Goal: Task Accomplishment & Management: Complete application form

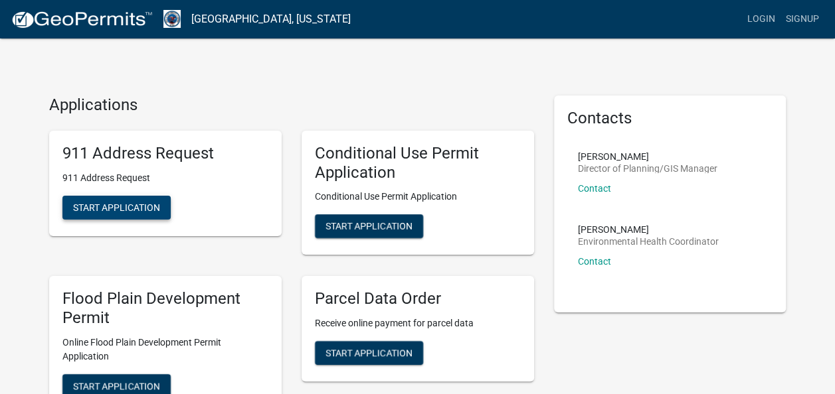
click at [129, 212] on span "Start Application" at bounding box center [116, 207] width 87 height 11
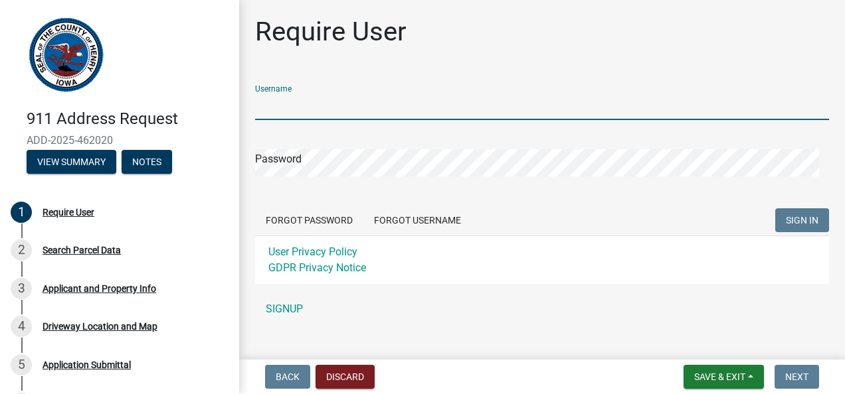
click at [307, 100] on input "Username" at bounding box center [542, 106] width 574 height 27
type input "wjackson"
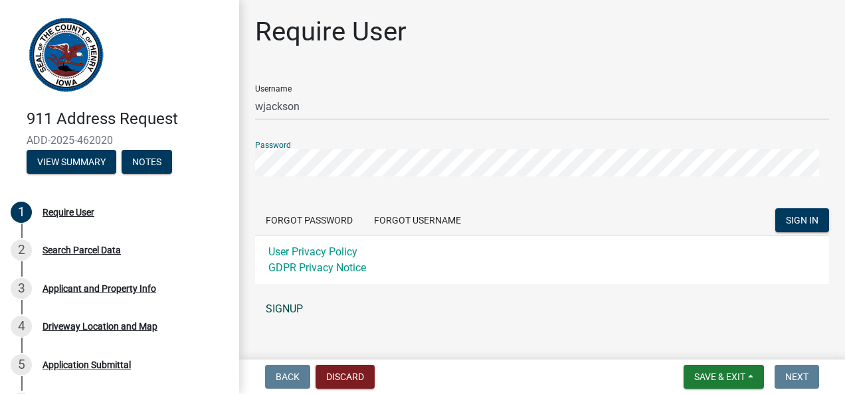
click at [280, 309] on link "SIGNUP" at bounding box center [542, 309] width 574 height 27
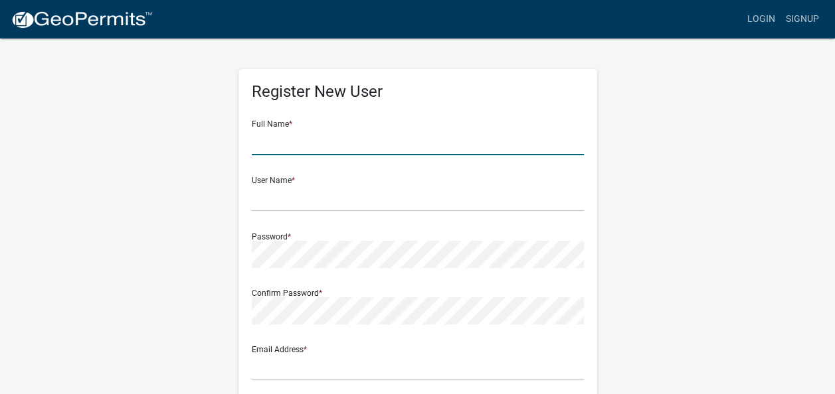
click at [315, 138] on input "text" at bounding box center [418, 141] width 332 height 27
type input "[PERSON_NAME]"
type input "[EMAIL_ADDRESS][DOMAIN_NAME]"
type input "900 [GEOGRAPHIC_DATA][US_STATE]"
type input "MT. PLEASANT"
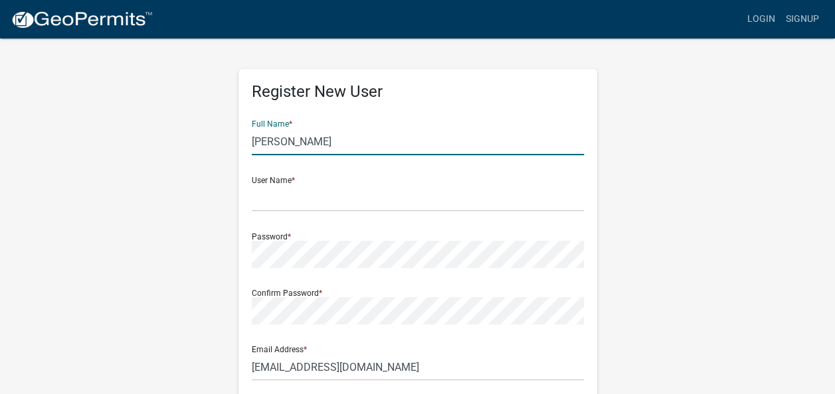
type input "IA"
type input "52645"
type input "3195282939"
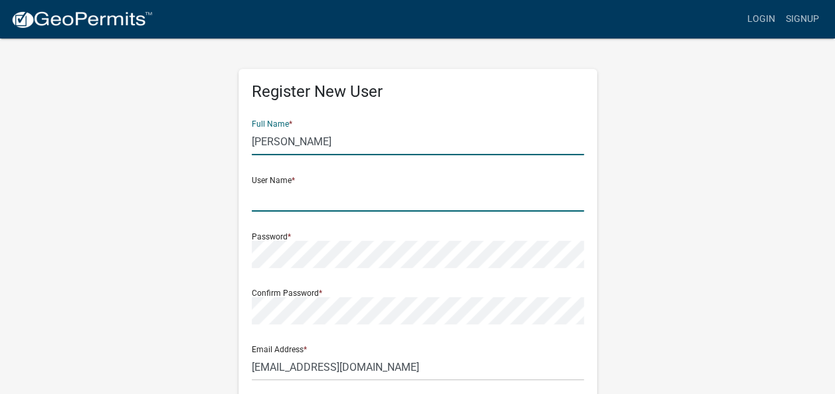
click at [299, 199] on input "text" at bounding box center [418, 198] width 332 height 27
type input "wjackson"
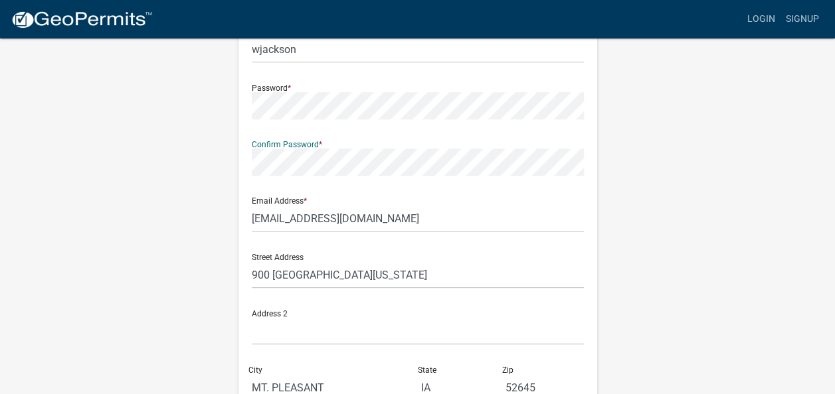
scroll to position [183, 0]
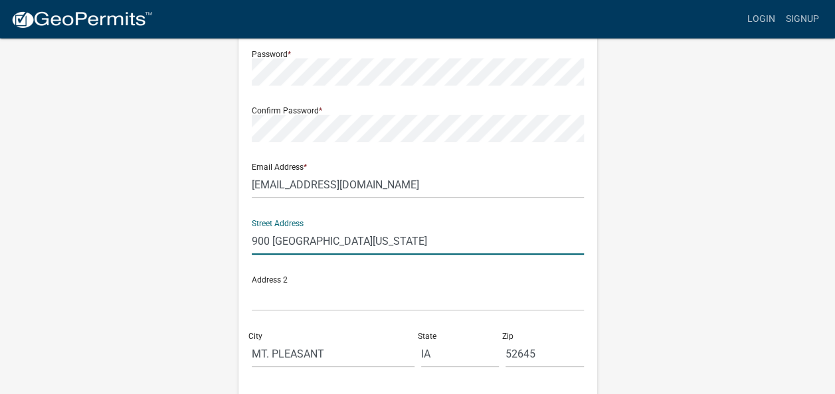
click at [266, 242] on input "900 [GEOGRAPHIC_DATA][US_STATE]" at bounding box center [418, 241] width 332 height 27
drag, startPoint x: 373, startPoint y: 242, endPoint x: 232, endPoint y: 263, distance: 143.0
click at [232, 263] on div "Register New User Full Name * [PERSON_NAME] User Name * wjackson Password * Con…" at bounding box center [417, 210] width 379 height 711
type input "[STREET_ADDRESS]"
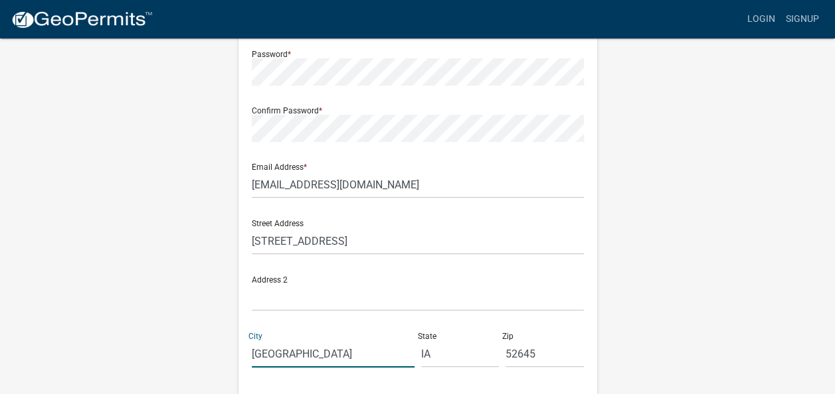
type input "[GEOGRAPHIC_DATA]"
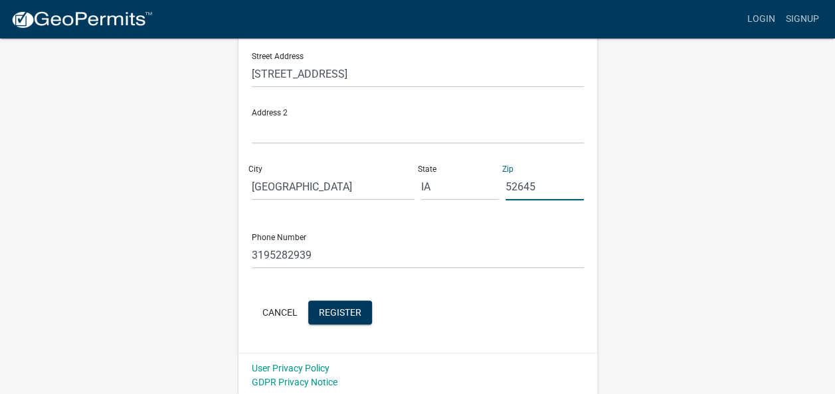
scroll to position [353, 0]
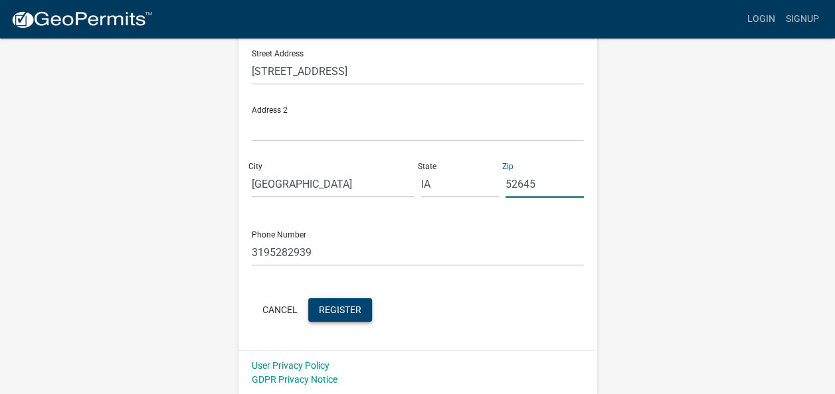
click at [353, 312] on span "Register" at bounding box center [340, 309] width 42 height 11
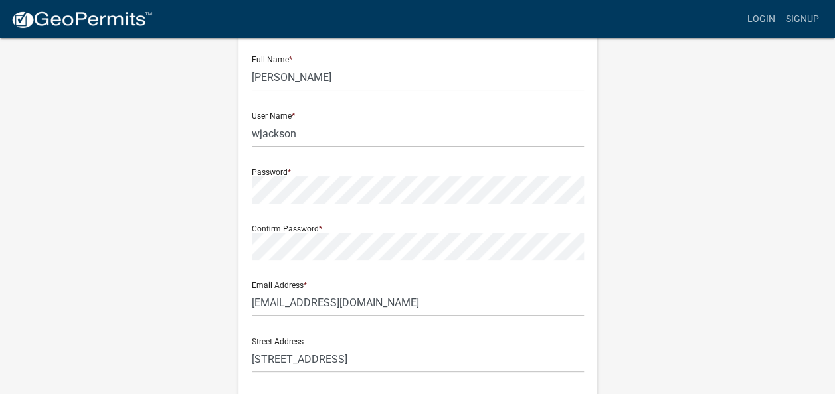
scroll to position [54, 0]
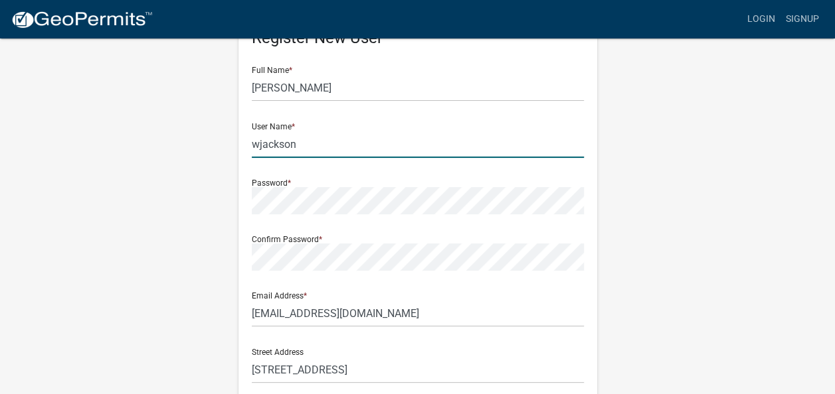
click at [258, 146] on input "wjackson" at bounding box center [418, 144] width 332 height 27
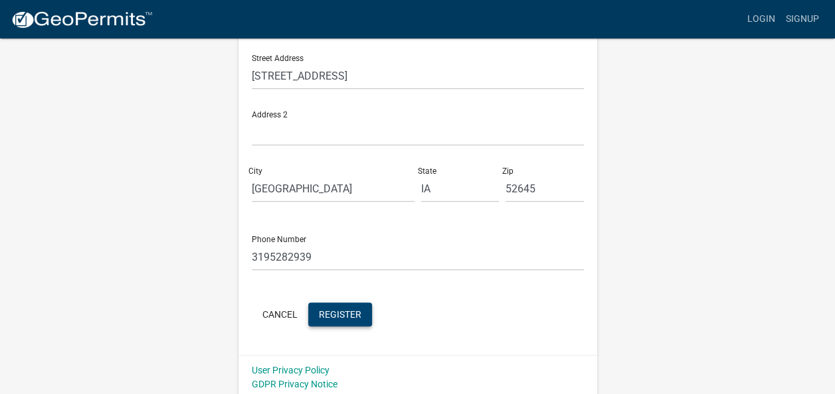
scroll to position [353, 0]
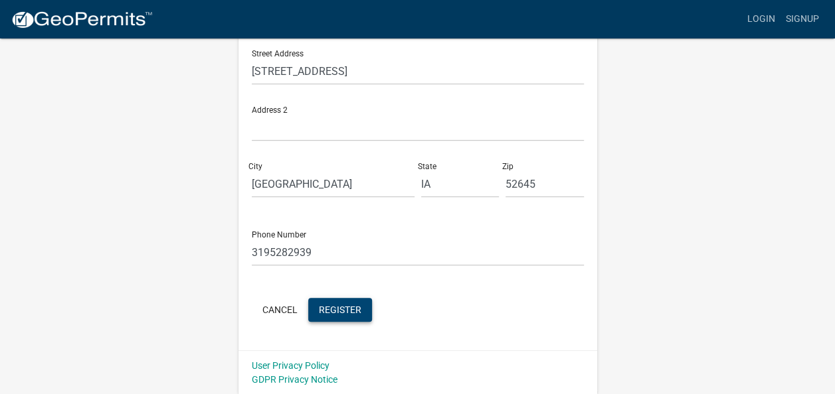
type input "waltjackson"
click at [357, 307] on span "Register" at bounding box center [340, 309] width 42 height 11
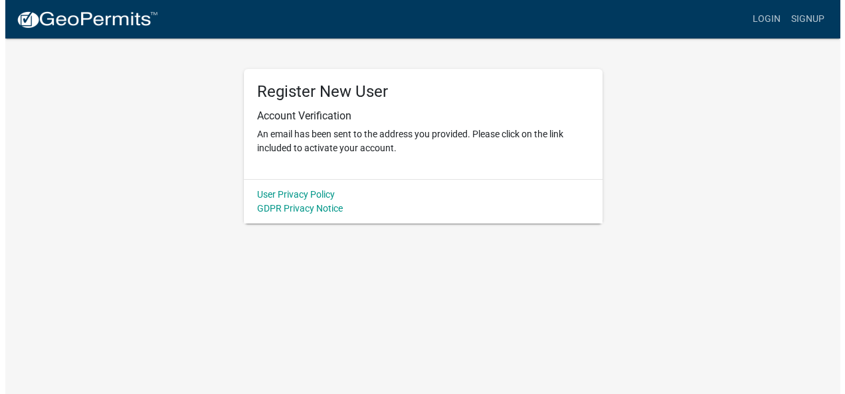
scroll to position [0, 0]
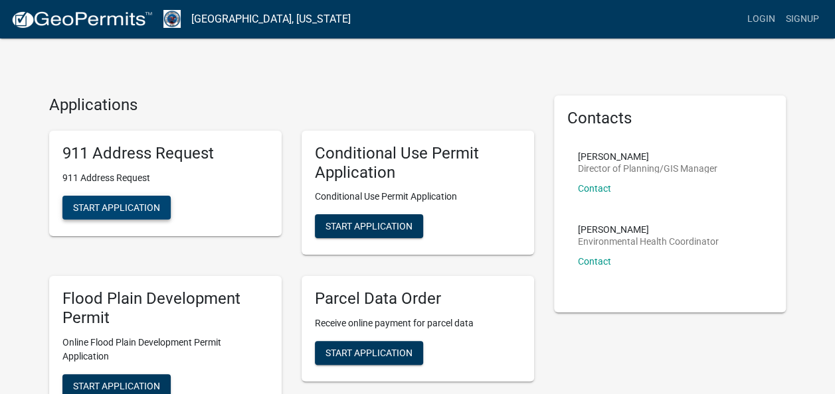
click at [154, 212] on span "Start Application" at bounding box center [116, 207] width 87 height 11
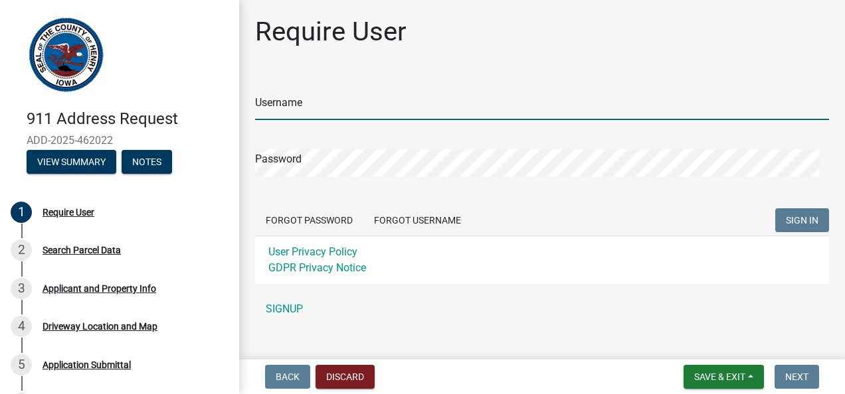
click at [327, 113] on input "Username" at bounding box center [542, 106] width 574 height 27
type input "waltjackson"
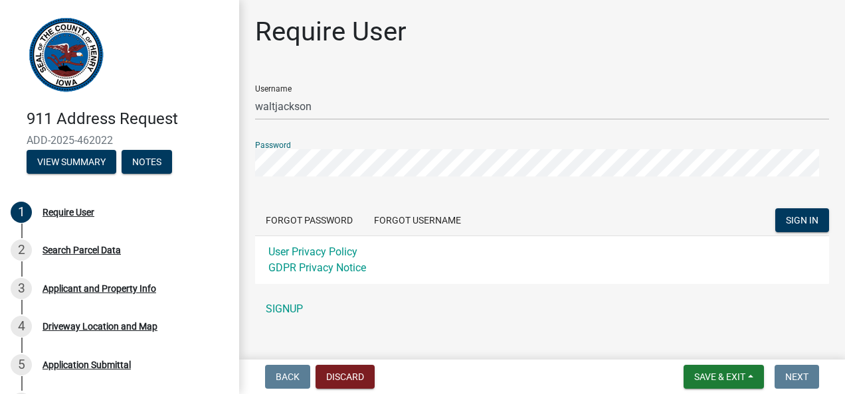
click at [775, 209] on button "SIGN IN" at bounding box center [802, 221] width 54 height 24
click at [786, 224] on span "SIGN IN" at bounding box center [802, 220] width 33 height 11
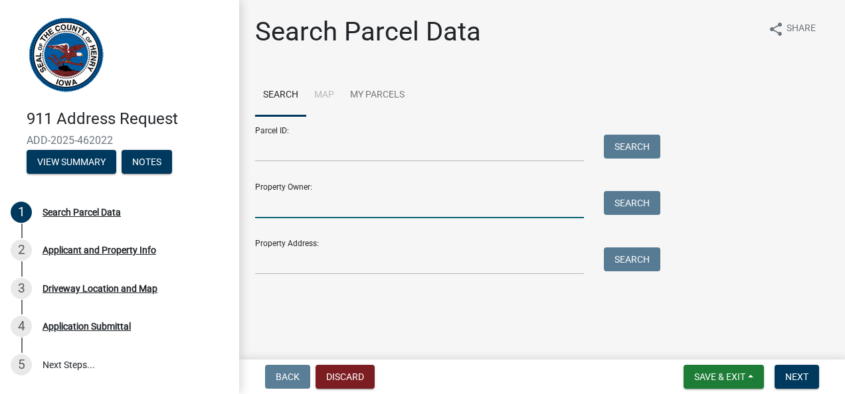
click at [407, 206] on input "Property Owner:" at bounding box center [419, 204] width 329 height 27
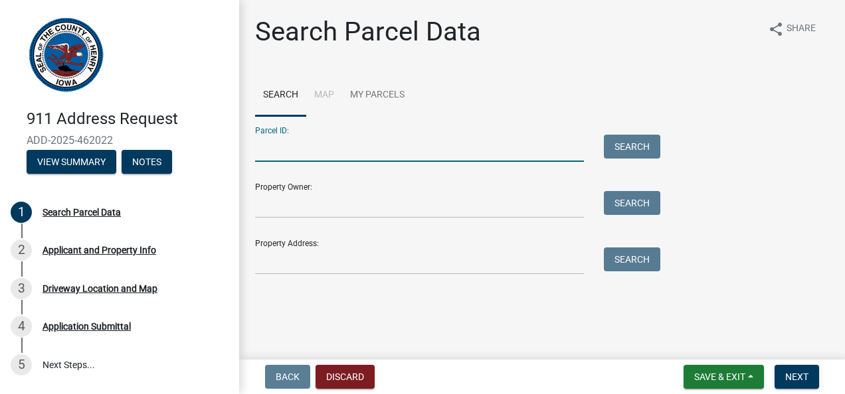
click at [534, 141] on input "Parcel ID:" at bounding box center [419, 148] width 329 height 27
click at [329, 94] on li "Map" at bounding box center [324, 95] width 36 height 42
click at [327, 93] on li "Map" at bounding box center [324, 95] width 36 height 42
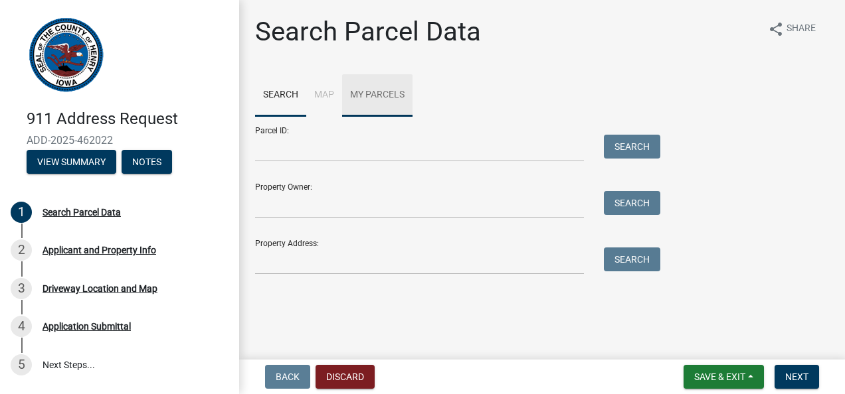
click at [375, 98] on link "My Parcels" at bounding box center [377, 95] width 70 height 42
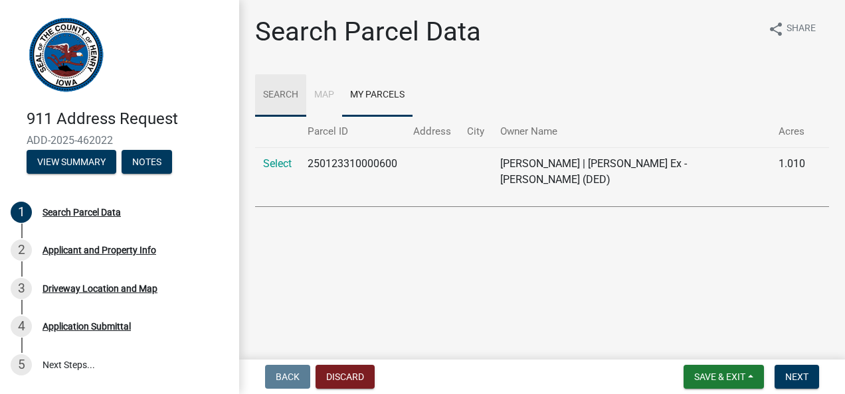
click at [286, 97] on link "Search" at bounding box center [280, 95] width 51 height 42
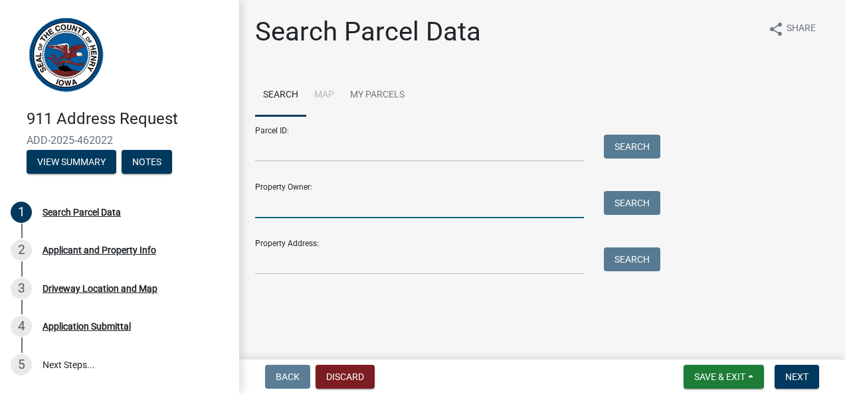
click at [290, 209] on input "Property Owner:" at bounding box center [419, 204] width 329 height 27
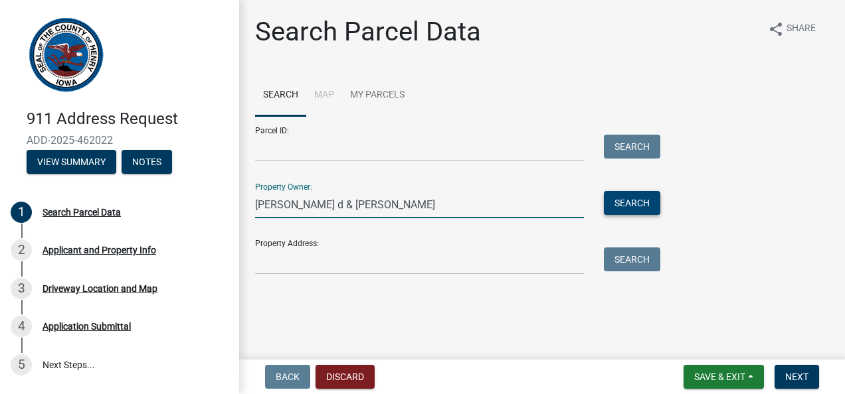
type input "walter d & jodi jackson"
click at [621, 202] on button "Search" at bounding box center [632, 203] width 56 height 24
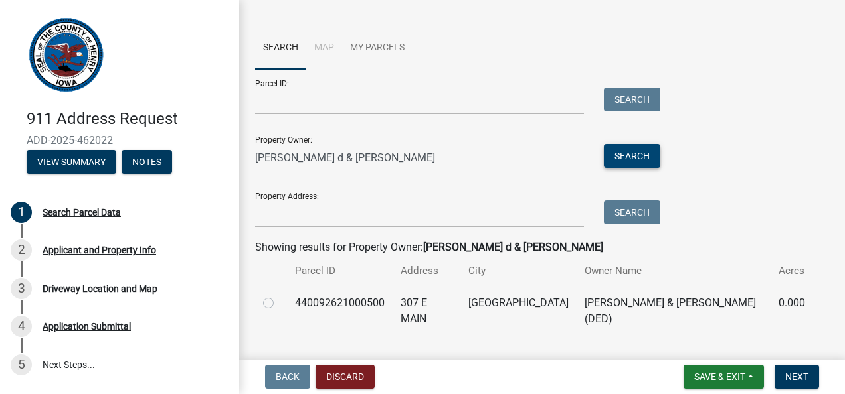
scroll to position [64, 0]
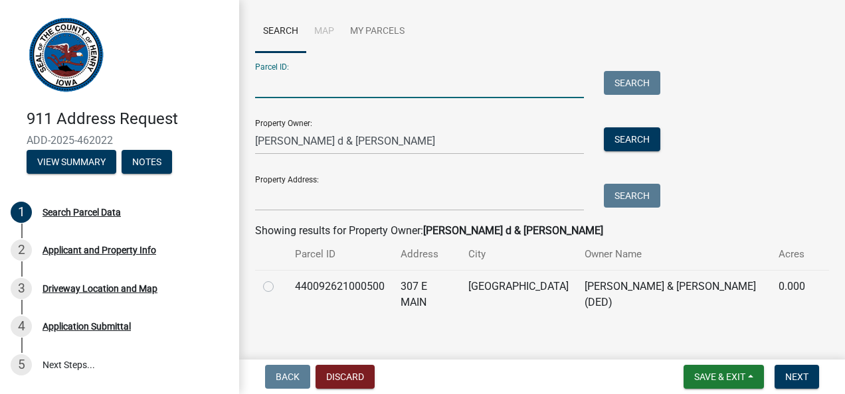
click at [458, 96] on input "Parcel ID:" at bounding box center [419, 84] width 329 height 27
click at [425, 79] on input "Parcel ID:" at bounding box center [419, 84] width 329 height 27
click at [327, 89] on input "Parcel ID:" at bounding box center [419, 84] width 329 height 27
paste input "190092640300700"
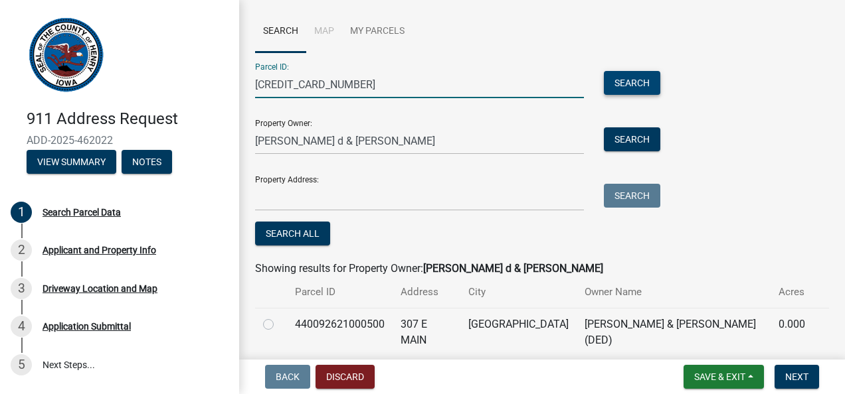
type input "190092640300700"
click at [635, 88] on button "Search" at bounding box center [632, 83] width 56 height 24
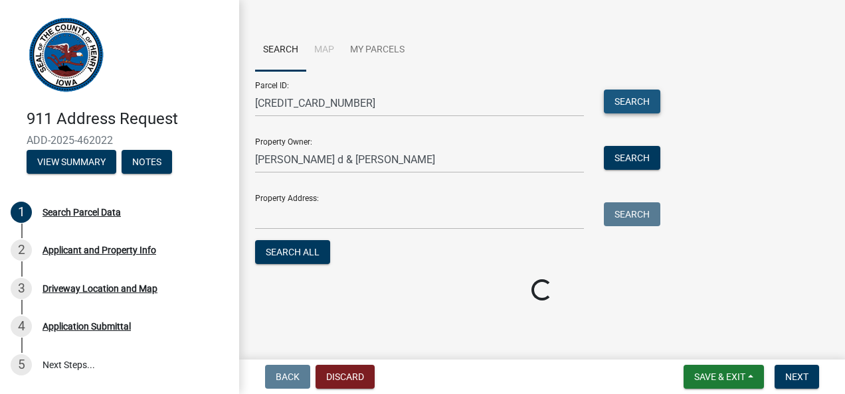
scroll to position [54, 0]
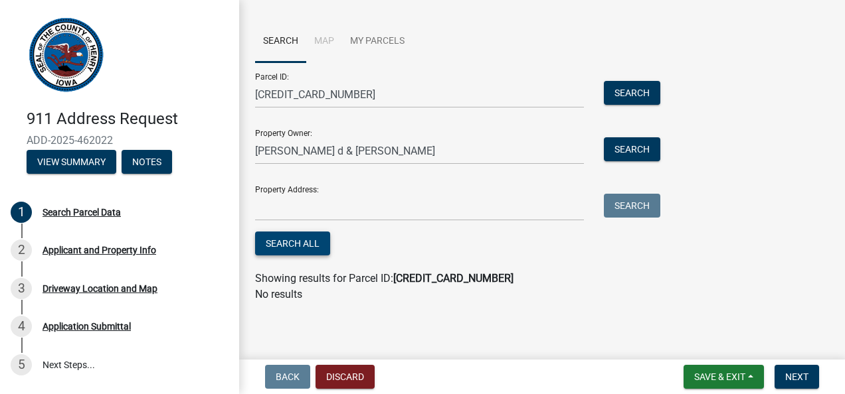
click at [284, 240] on button "Search All" at bounding box center [292, 244] width 75 height 24
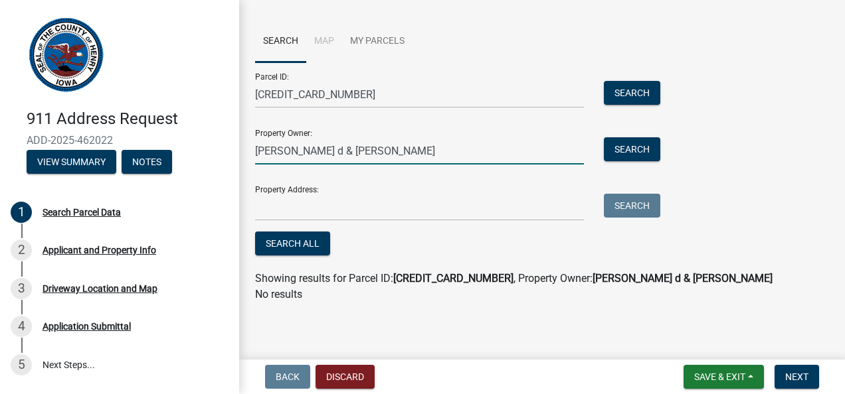
click at [365, 152] on input "walter d & jodi jackson" at bounding box center [419, 150] width 329 height 27
type input "w"
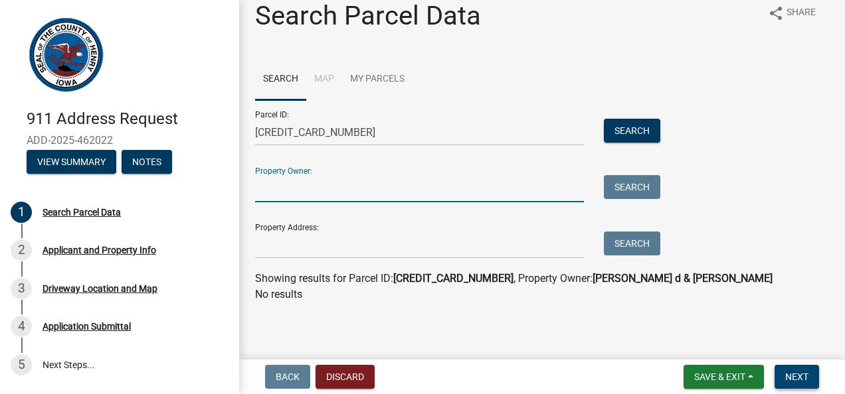
click at [791, 379] on span "Next" at bounding box center [796, 377] width 23 height 11
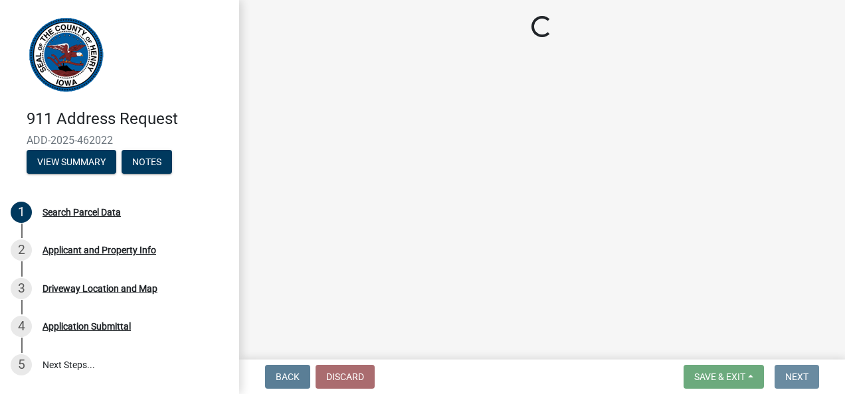
scroll to position [0, 0]
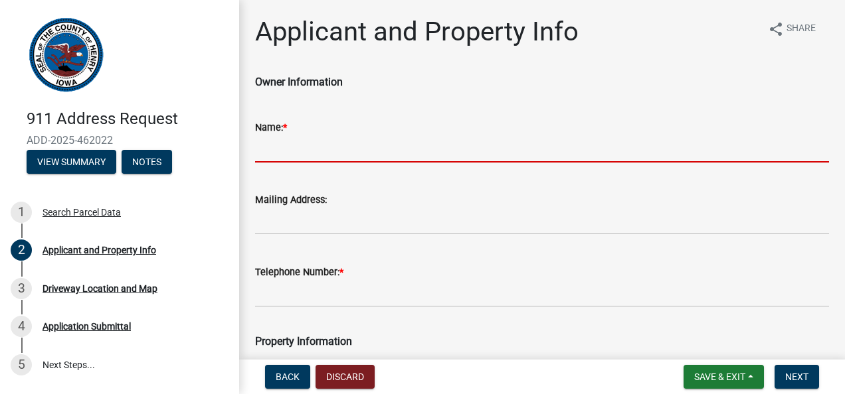
click at [333, 149] on input "Name: *" at bounding box center [542, 148] width 574 height 27
type input "[PERSON_NAME]"
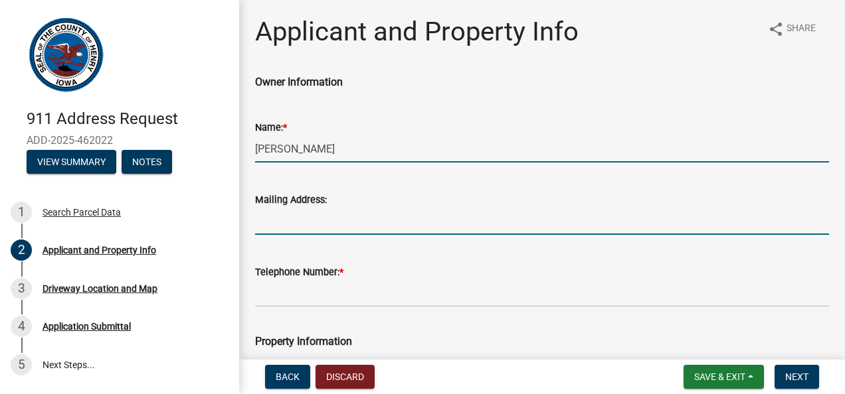
type input "[EMAIL_ADDRESS][DOMAIN_NAME]"
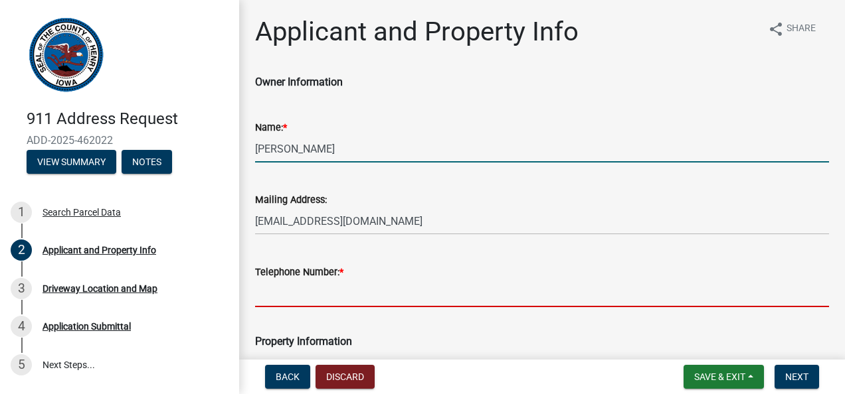
type input "3195282939"
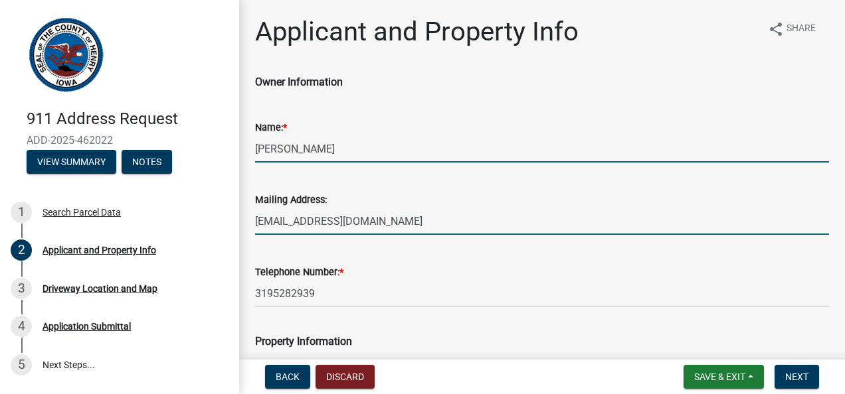
click at [416, 223] on input "[EMAIL_ADDRESS][DOMAIN_NAME]" at bounding box center [542, 221] width 574 height 27
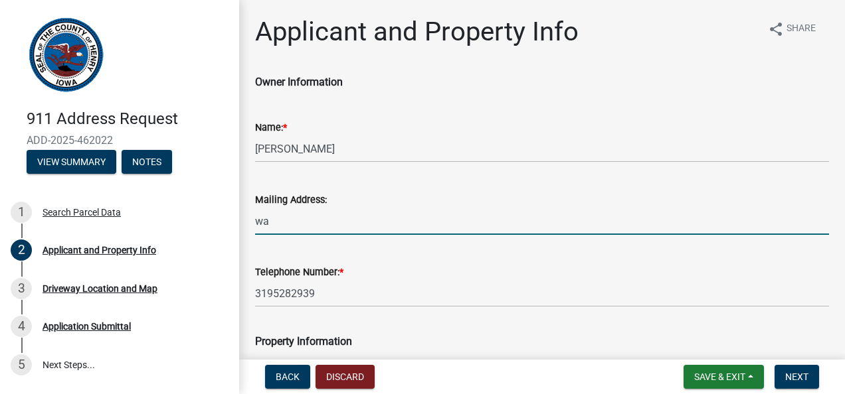
type input "w"
type input "[STREET_ADDRESS]"
type input "[GEOGRAPHIC_DATA]"
type input "w"
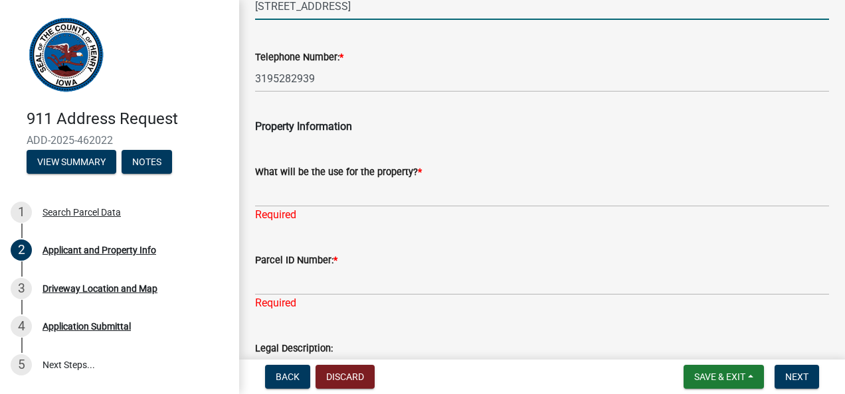
scroll to position [216, 0]
type input "307 East Main, New London, IA 52645"
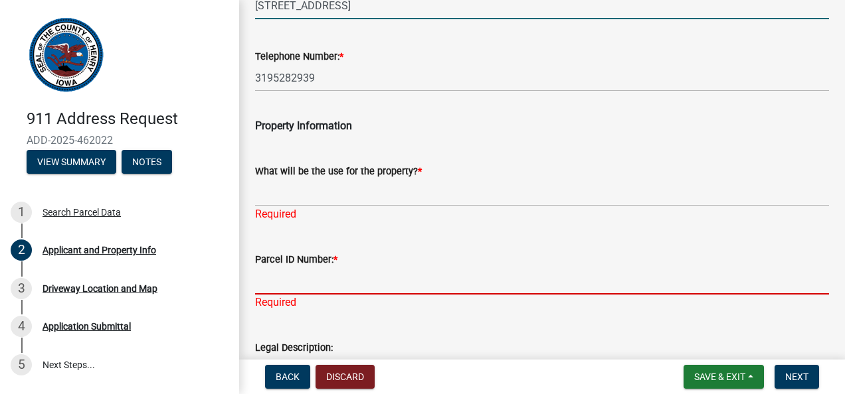
click at [299, 285] on input "Parcel ID Number: *" at bounding box center [542, 281] width 574 height 27
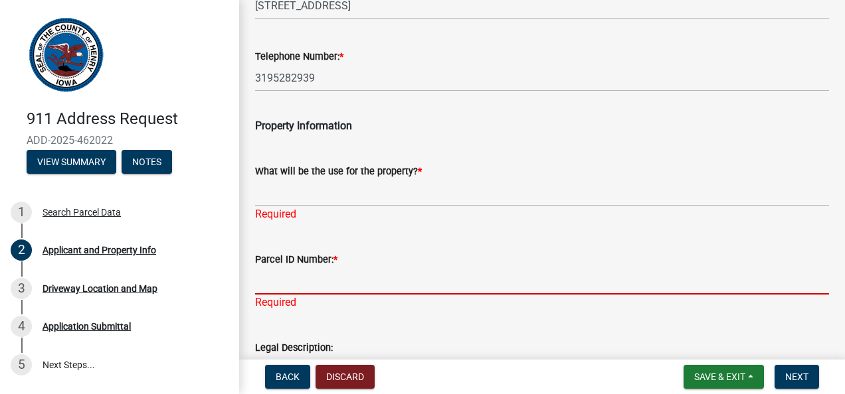
paste input "190092640300700"
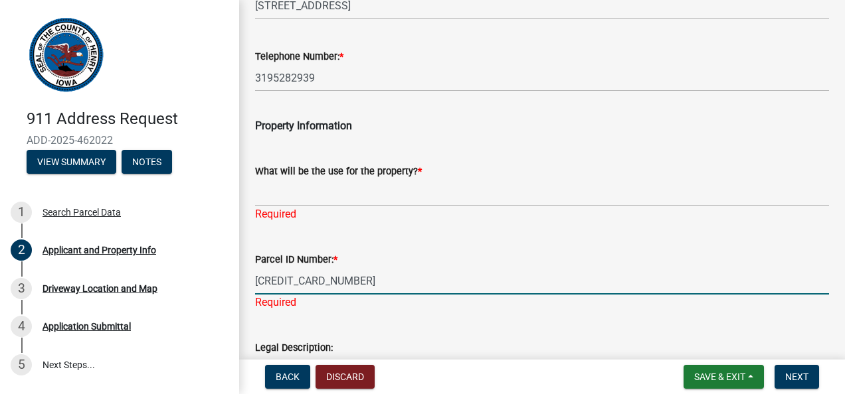
type input "190092640300700"
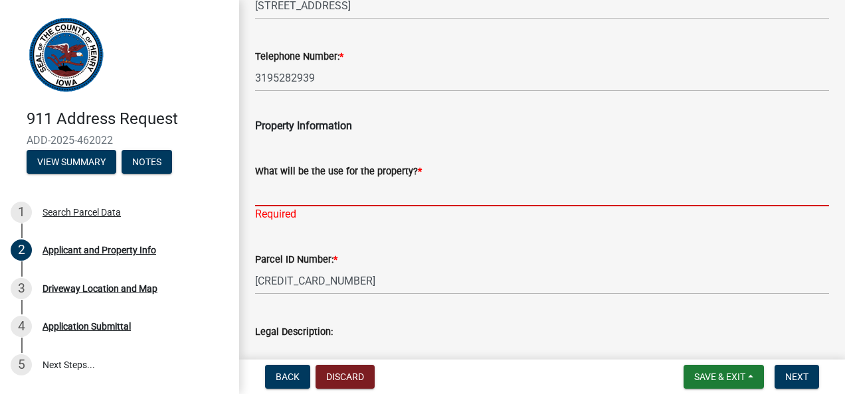
click at [329, 196] on input "What will be the use for the property? *" at bounding box center [542, 192] width 574 height 27
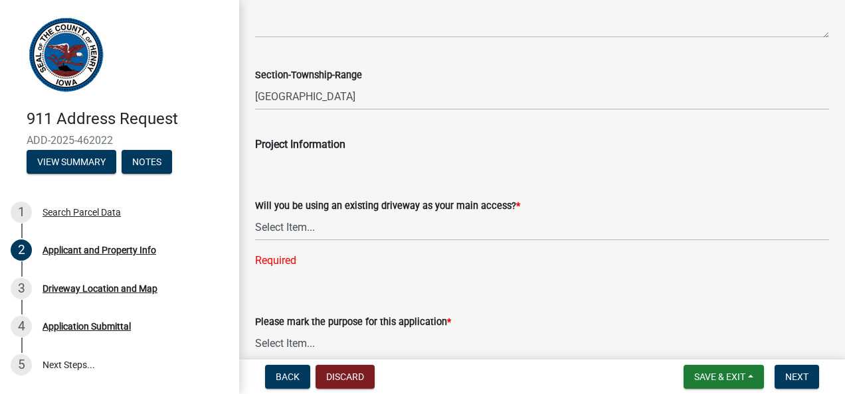
scroll to position [581, 0]
type input "Barn, Hores, etc."
click at [303, 228] on select "Select Item... Yes No" at bounding box center [542, 226] width 574 height 27
click at [255, 213] on select "Select Item... Yes No" at bounding box center [542, 226] width 574 height 27
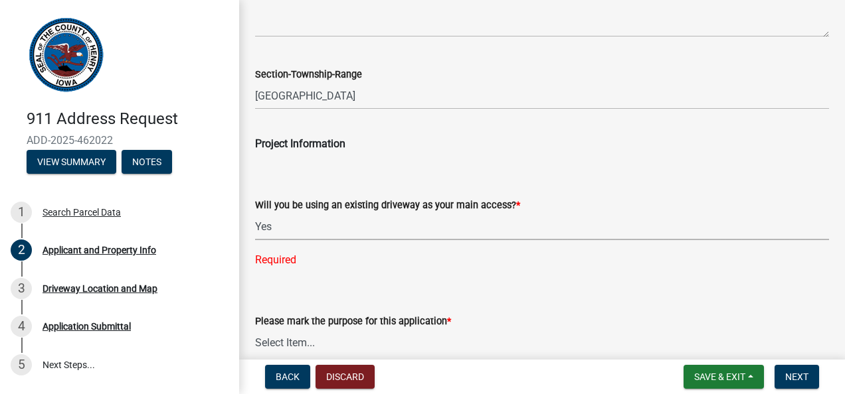
select select "44461d61-3d37-4e1b-b0a8-ef52870db6e8"
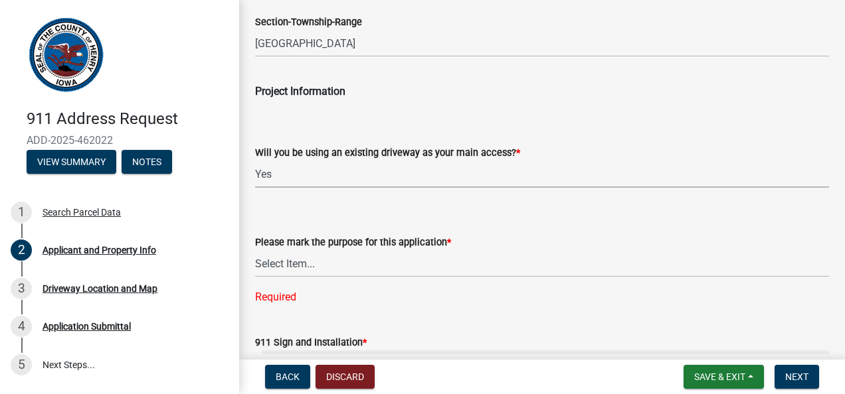
scroll to position [632, 0]
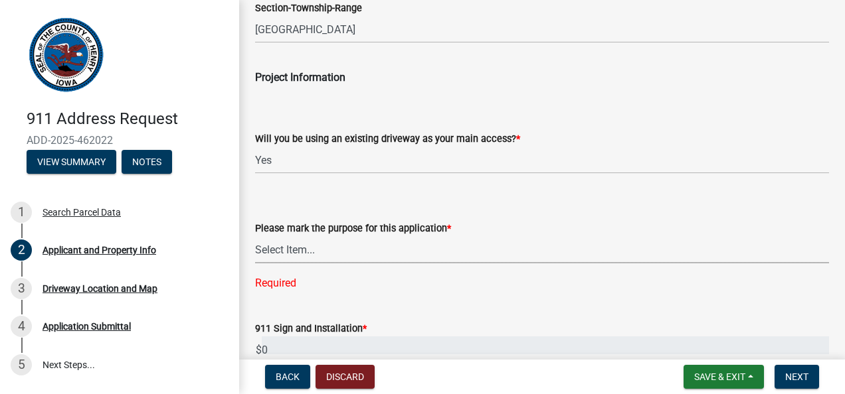
click at [315, 240] on select "Select Item... New address assignment Sign replacement Other" at bounding box center [542, 249] width 574 height 27
click at [255, 236] on select "Select Item... New address assignment Sign replacement Other" at bounding box center [542, 249] width 574 height 27
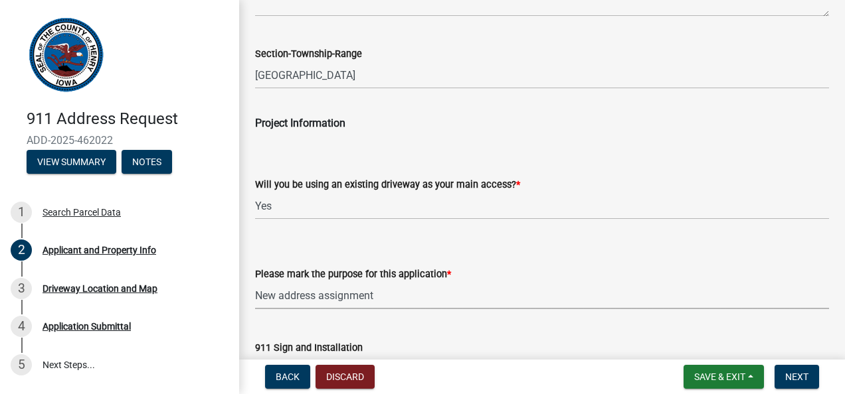
scroll to position [592, 0]
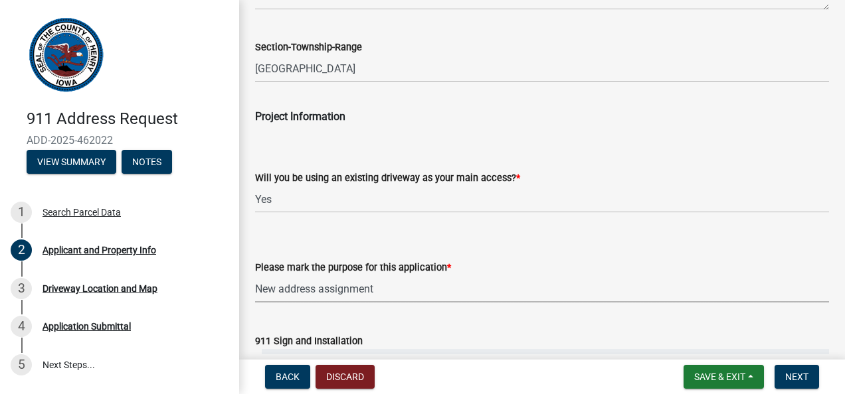
click at [374, 289] on select "Select Item... New address assignment Sign replacement Other" at bounding box center [542, 289] width 574 height 27
click at [255, 276] on select "Select Item... New address assignment Sign replacement Other" at bounding box center [542, 289] width 574 height 27
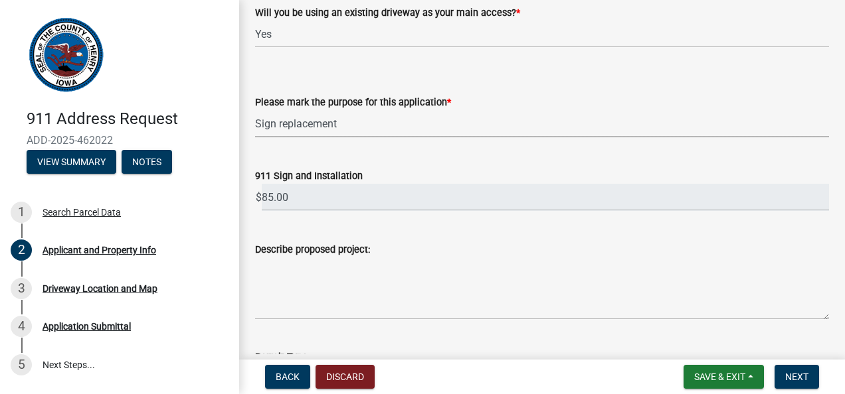
scroll to position [758, 0]
click at [355, 123] on select "Select Item... New address assignment Sign replacement Other" at bounding box center [542, 123] width 574 height 27
click at [255, 110] on select "Select Item... New address assignment Sign replacement Other" at bounding box center [542, 123] width 574 height 27
select select "bcd64748-9342-4dc7-95f8-ac6d1cd5fb7d"
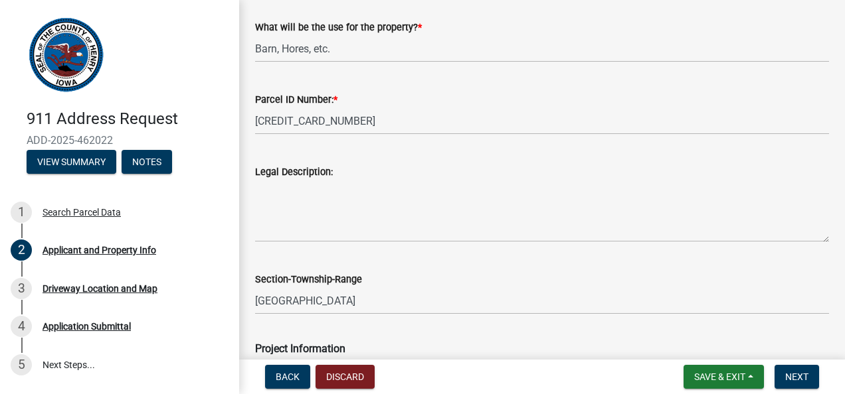
scroll to position [344, 0]
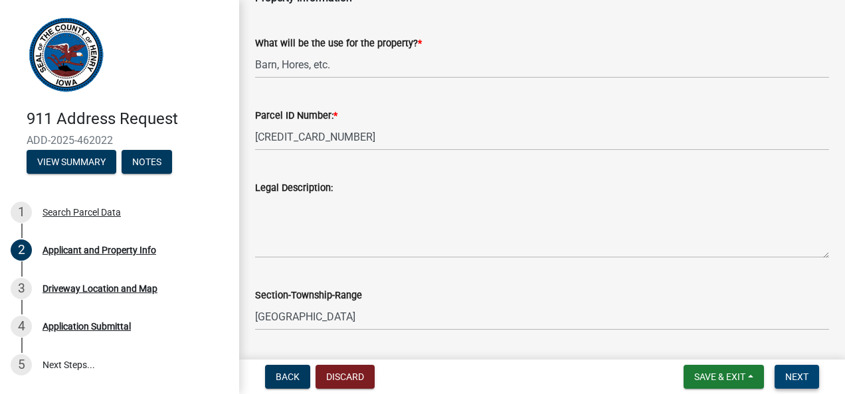
click at [798, 371] on button "Next" at bounding box center [796, 377] width 44 height 24
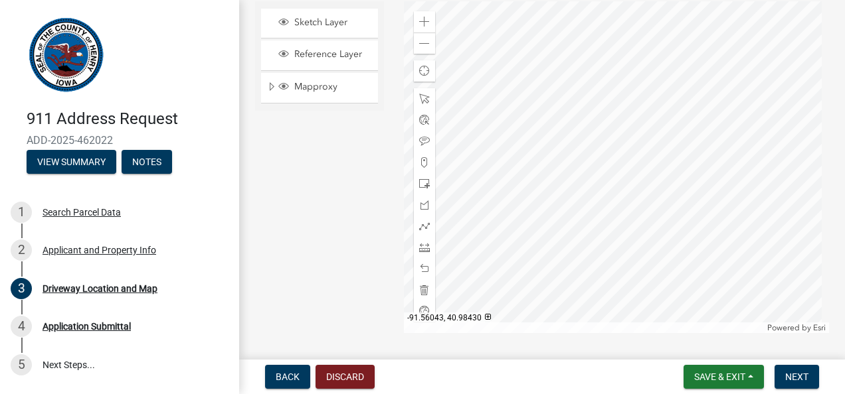
scroll to position [481, 0]
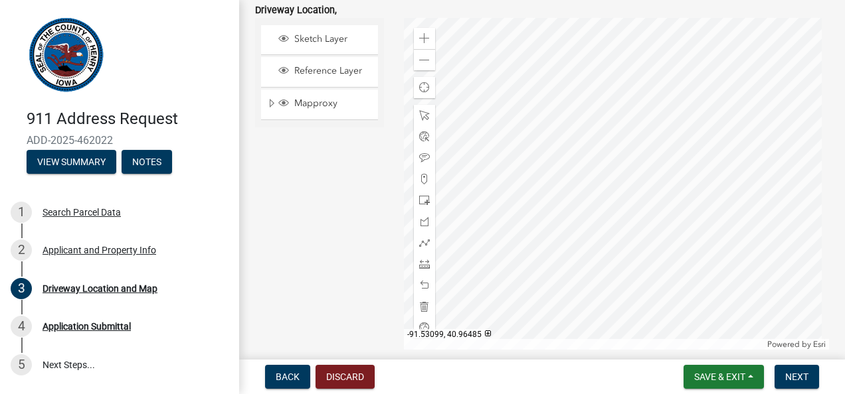
click at [581, 209] on div at bounding box center [617, 184] width 426 height 332
click at [580, 202] on div at bounding box center [617, 184] width 426 height 332
click at [586, 230] on div at bounding box center [617, 184] width 426 height 332
click at [643, 153] on div at bounding box center [617, 184] width 426 height 332
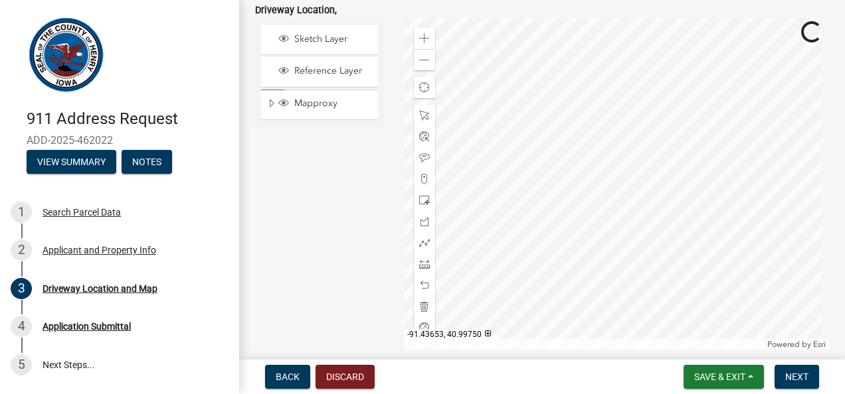
click at [643, 153] on div at bounding box center [617, 184] width 426 height 332
click at [729, 94] on div at bounding box center [617, 184] width 426 height 332
click at [672, 121] on div at bounding box center [617, 184] width 426 height 332
click at [614, 150] on div at bounding box center [617, 184] width 426 height 332
click at [571, 168] on div at bounding box center [617, 184] width 426 height 332
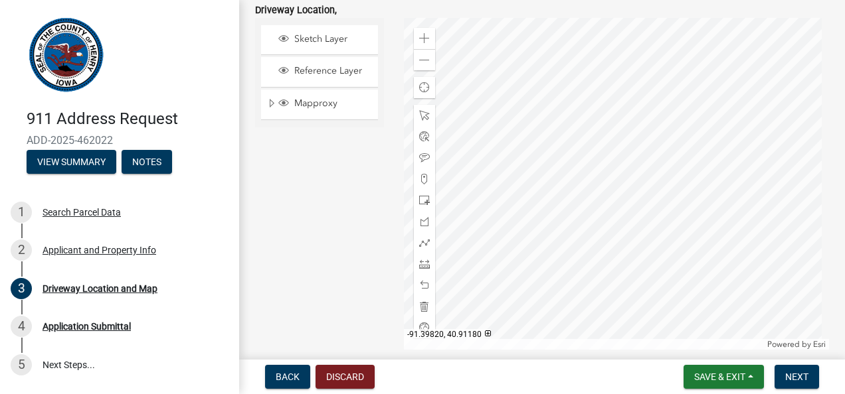
click at [591, 215] on div at bounding box center [617, 184] width 426 height 332
click at [585, 178] on div at bounding box center [617, 184] width 426 height 332
click at [578, 177] on div at bounding box center [617, 184] width 426 height 332
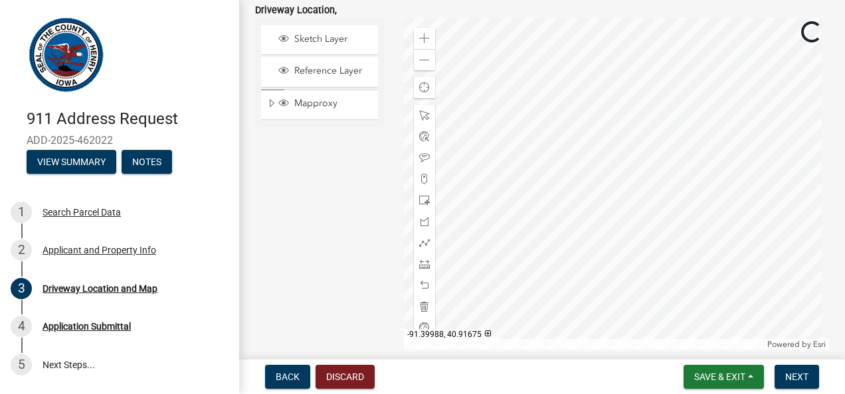
click at [578, 177] on div at bounding box center [617, 184] width 426 height 332
click at [597, 171] on div at bounding box center [617, 184] width 426 height 332
click at [570, 244] on div at bounding box center [617, 184] width 426 height 332
click at [573, 232] on div at bounding box center [617, 184] width 426 height 332
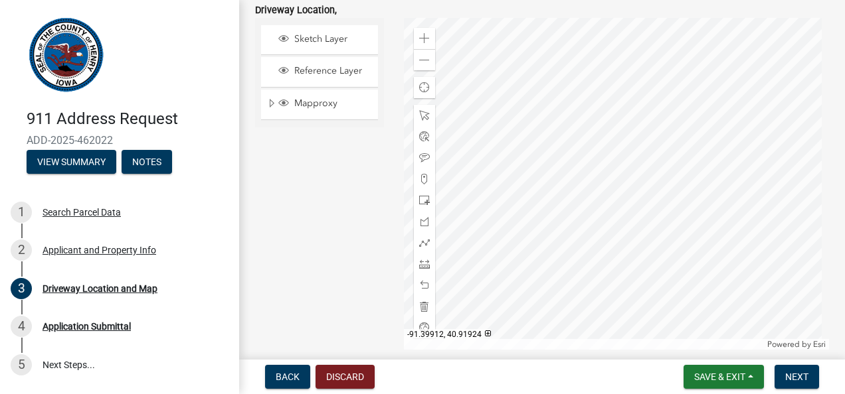
click at [596, 178] on div at bounding box center [617, 184] width 426 height 332
click at [587, 241] on div at bounding box center [617, 184] width 426 height 332
click at [596, 198] on div at bounding box center [617, 184] width 426 height 332
click at [552, 263] on div at bounding box center [617, 184] width 426 height 332
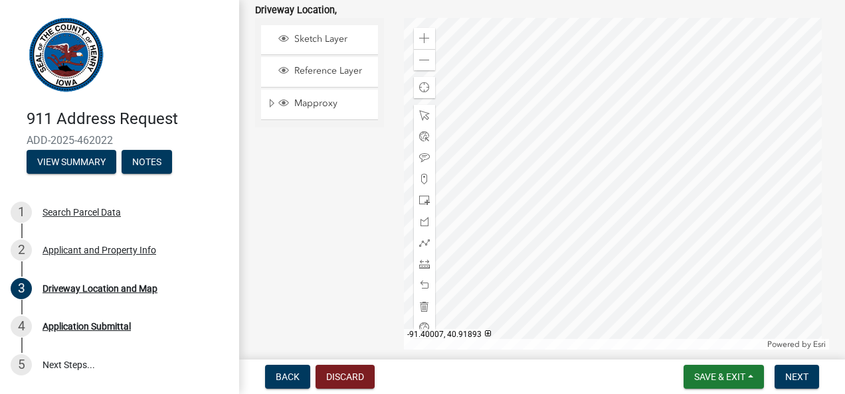
click at [546, 241] on div at bounding box center [617, 184] width 426 height 332
click at [321, 39] on span "Sketch Layer" at bounding box center [332, 39] width 82 height 12
click at [420, 181] on span at bounding box center [424, 179] width 11 height 11
click at [494, 254] on div at bounding box center [617, 184] width 426 height 332
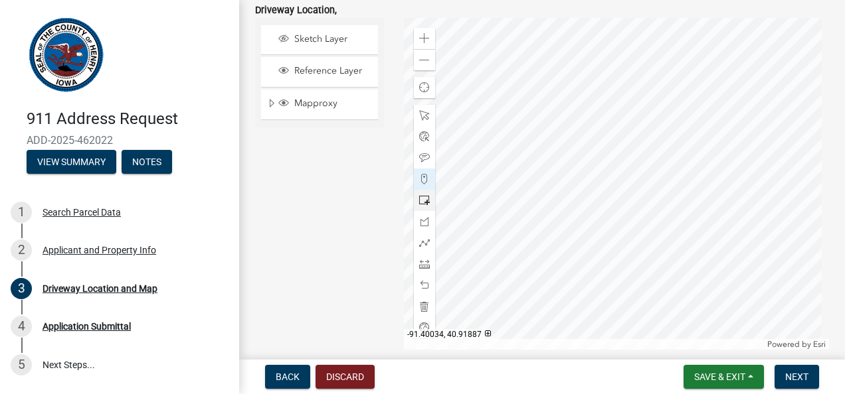
click at [495, 256] on div at bounding box center [617, 184] width 426 height 332
click at [495, 254] on div at bounding box center [617, 184] width 426 height 332
click at [502, 254] on div at bounding box center [617, 184] width 426 height 332
click at [501, 250] on div at bounding box center [617, 184] width 426 height 332
click at [419, 198] on span at bounding box center [424, 200] width 11 height 11
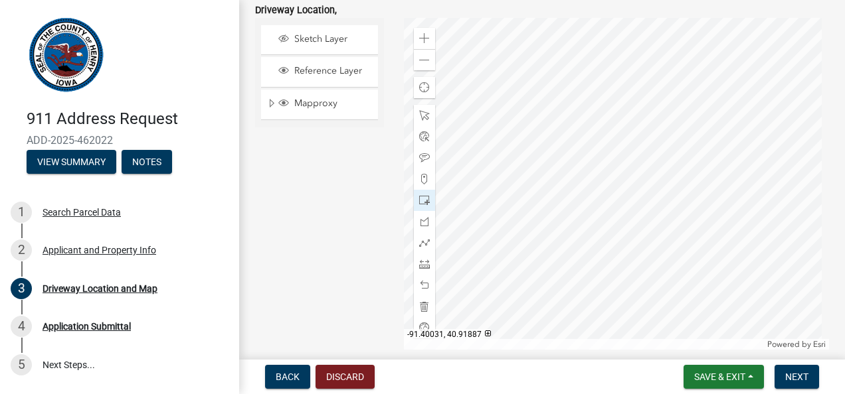
click at [506, 256] on div at bounding box center [617, 184] width 426 height 332
click at [531, 288] on div at bounding box center [617, 184] width 426 height 332
click at [497, 255] on div at bounding box center [617, 184] width 426 height 332
click at [499, 256] on div at bounding box center [617, 184] width 426 height 332
click at [500, 252] on div at bounding box center [617, 184] width 426 height 332
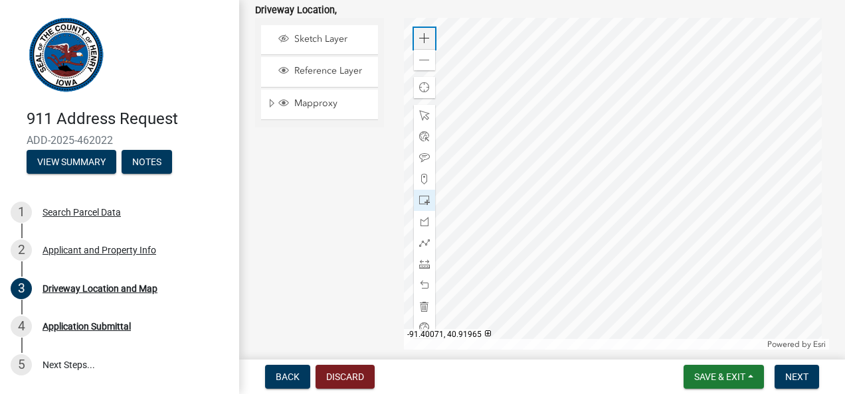
click at [419, 40] on span at bounding box center [424, 38] width 11 height 11
click at [577, 227] on div at bounding box center [617, 184] width 426 height 332
click at [419, 116] on span at bounding box center [424, 115] width 11 height 11
click at [622, 254] on div at bounding box center [617, 184] width 426 height 332
click at [545, 214] on div at bounding box center [617, 184] width 426 height 332
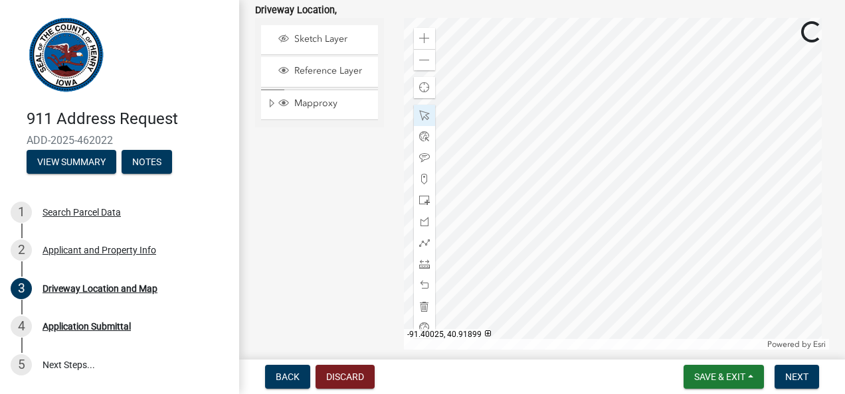
click at [564, 158] on div at bounding box center [617, 184] width 426 height 332
click at [420, 136] on span at bounding box center [424, 136] width 11 height 11
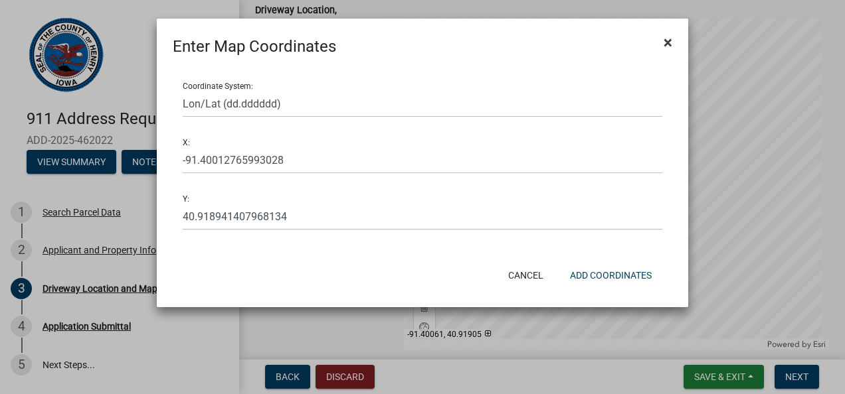
click at [673, 46] on button "×" at bounding box center [668, 42] width 30 height 37
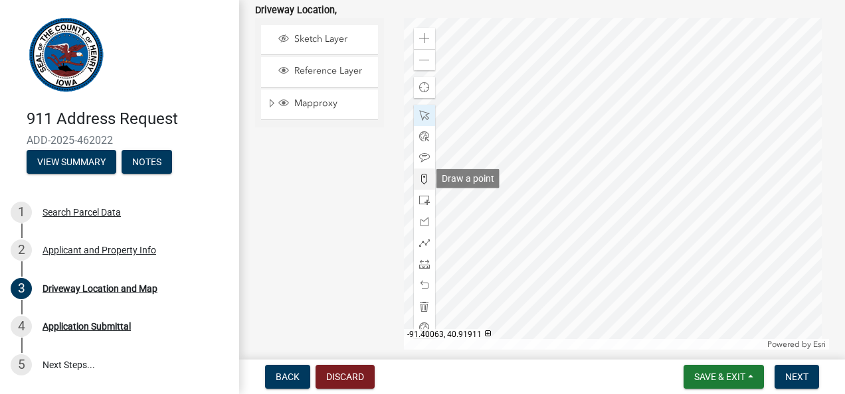
click at [420, 178] on span at bounding box center [424, 179] width 11 height 11
click at [519, 207] on div at bounding box center [617, 184] width 426 height 332
click at [525, 210] on div at bounding box center [617, 184] width 426 height 332
click at [524, 210] on div at bounding box center [617, 184] width 426 height 332
click at [522, 211] on div at bounding box center [617, 184] width 426 height 332
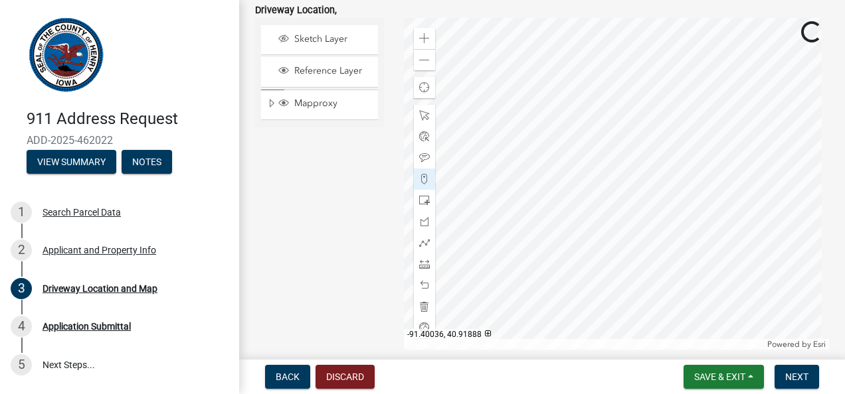
click at [522, 211] on div at bounding box center [617, 184] width 426 height 332
click at [520, 212] on div at bounding box center [617, 184] width 426 height 332
click at [519, 213] on div at bounding box center [617, 184] width 426 height 332
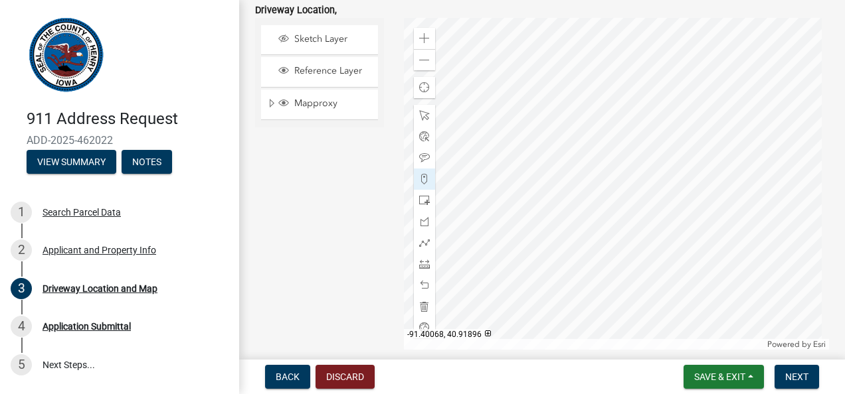
click at [308, 48] on div "Sketch Layer" at bounding box center [319, 39] width 117 height 29
click at [301, 39] on span "Sketch Layer" at bounding box center [332, 39] width 82 height 12
click at [305, 37] on span "Sketch Layer" at bounding box center [332, 39] width 82 height 12
click at [307, 37] on span "Sketch Layer" at bounding box center [332, 39] width 82 height 12
click at [518, 212] on div at bounding box center [617, 184] width 426 height 332
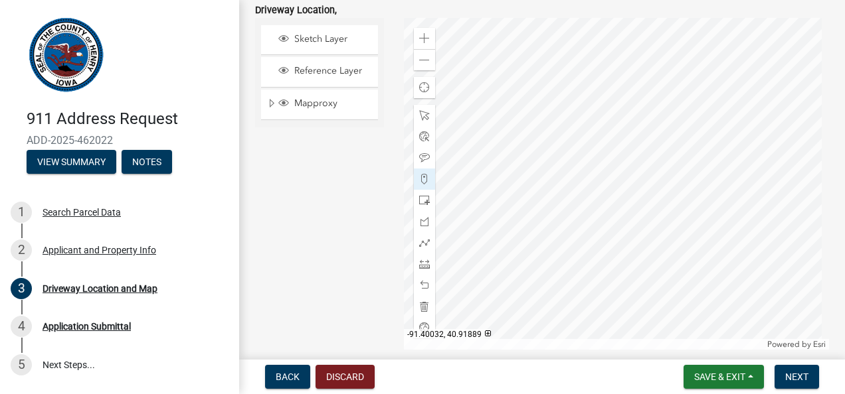
click at [546, 206] on div at bounding box center [617, 184] width 426 height 332
click at [570, 198] on div at bounding box center [617, 184] width 426 height 332
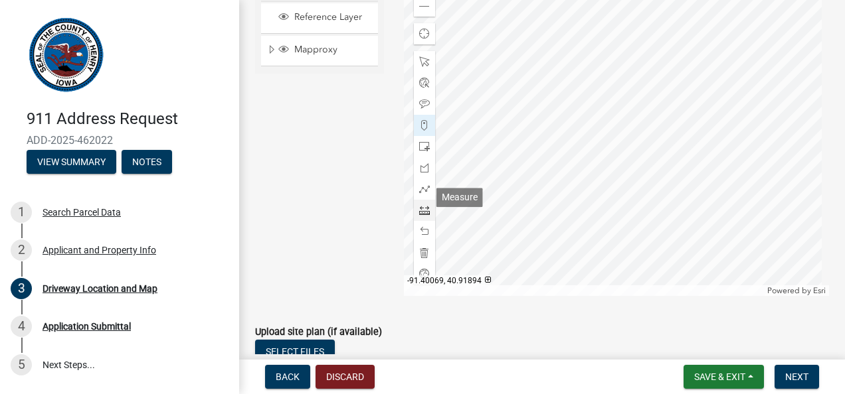
scroll to position [548, 0]
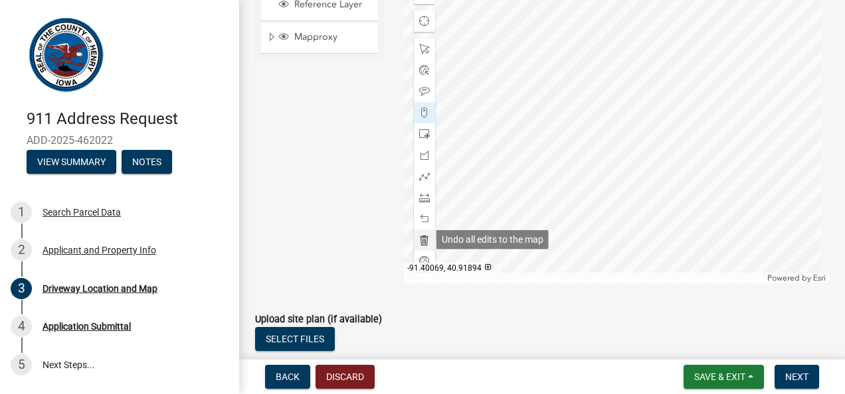
click at [423, 235] on span at bounding box center [424, 240] width 11 height 11
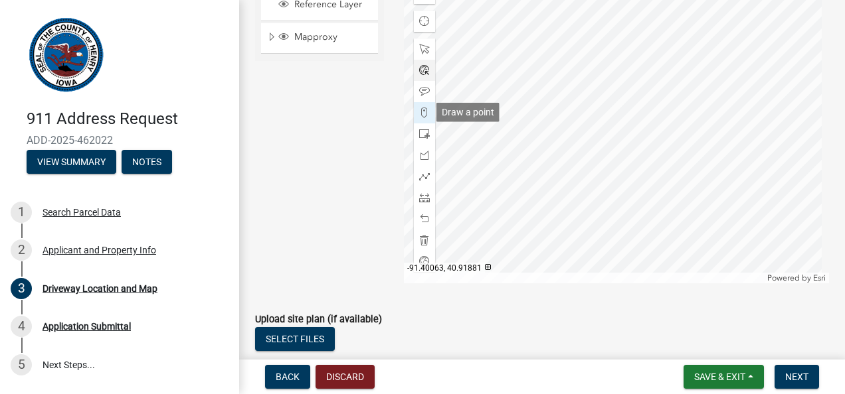
click at [420, 110] on span at bounding box center [424, 113] width 11 height 11
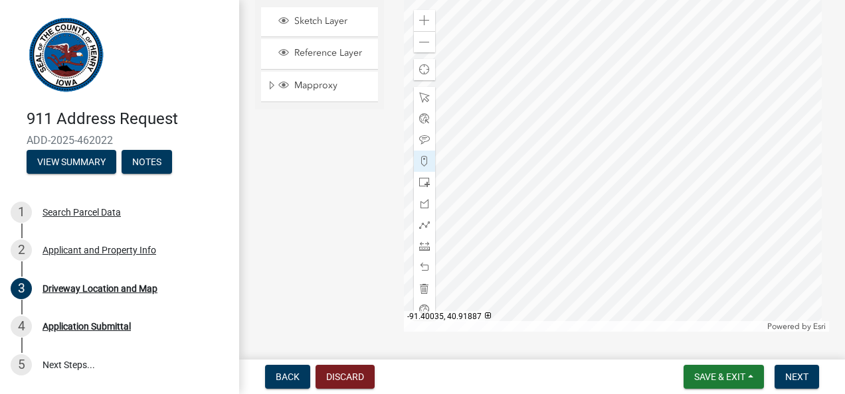
click at [535, 194] on div at bounding box center [617, 166] width 426 height 332
click at [784, 380] on button "Next" at bounding box center [796, 377] width 44 height 24
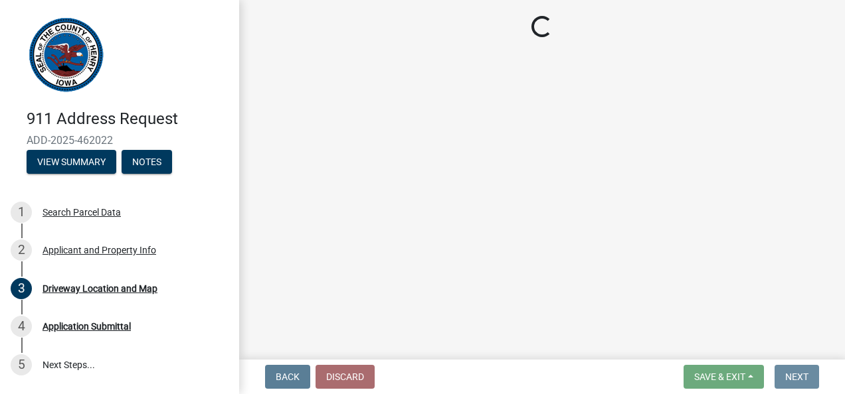
scroll to position [0, 0]
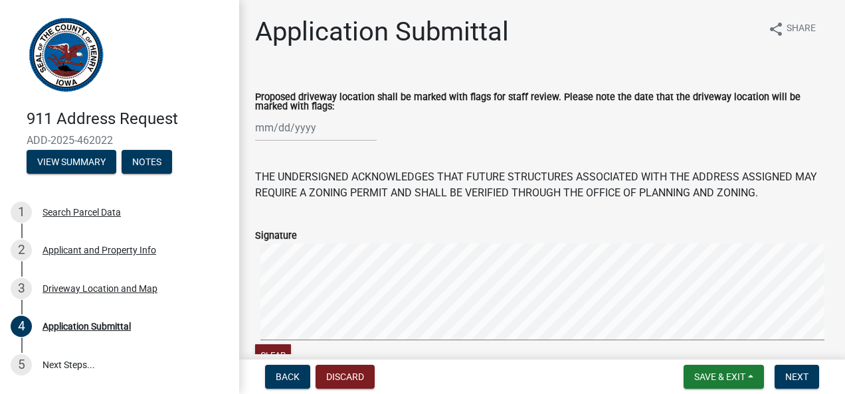
select select "8"
select select "2025"
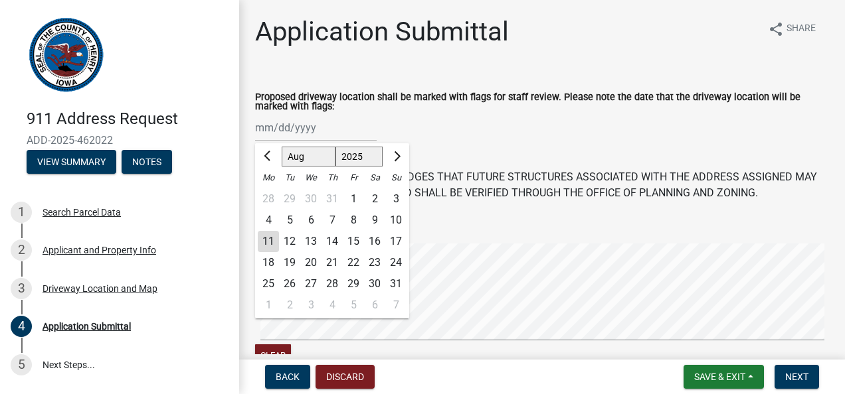
click at [260, 128] on div "Jan Feb Mar Apr May Jun Jul Aug Sep Oct Nov Dec 1525 1526 1527 1528 1529 1530 1…" at bounding box center [316, 127] width 122 height 27
click at [310, 240] on div "13" at bounding box center [310, 241] width 21 height 21
type input "08/13/2025"
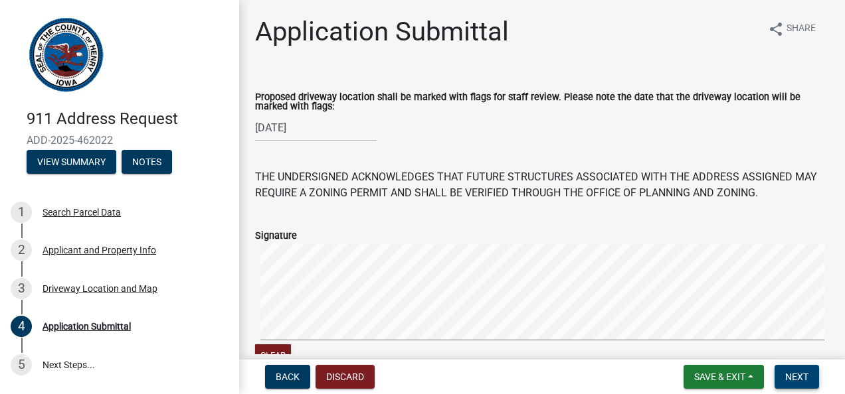
click at [792, 376] on span "Next" at bounding box center [796, 377] width 23 height 11
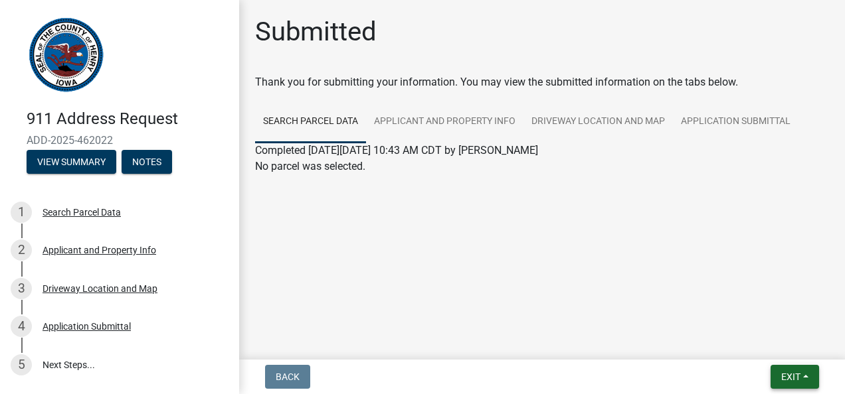
click at [796, 381] on span "Exit" at bounding box center [790, 377] width 19 height 11
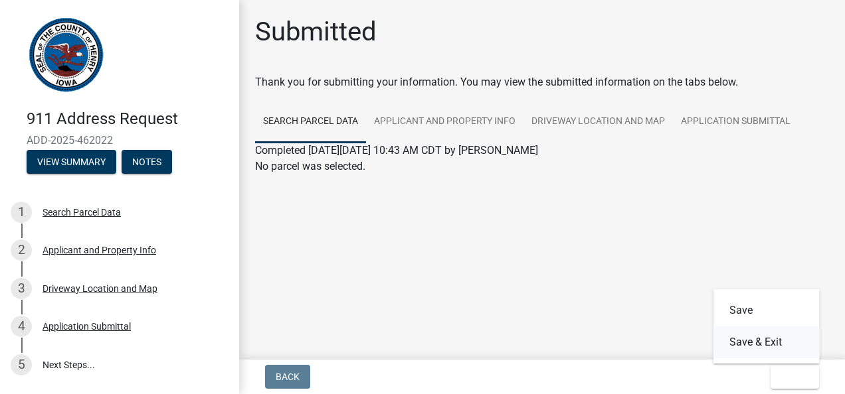
click at [744, 347] on button "Save & Exit" at bounding box center [766, 343] width 106 height 32
